Goal: Navigation & Orientation: Find specific page/section

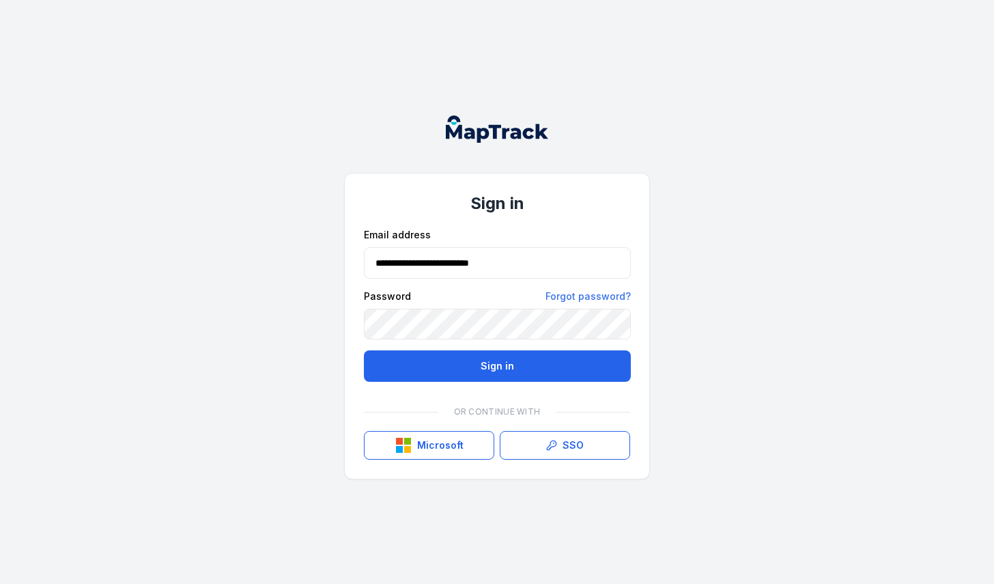
click at [364, 350] on button "Sign in" at bounding box center [497, 365] width 267 height 31
